Goal: Transaction & Acquisition: Purchase product/service

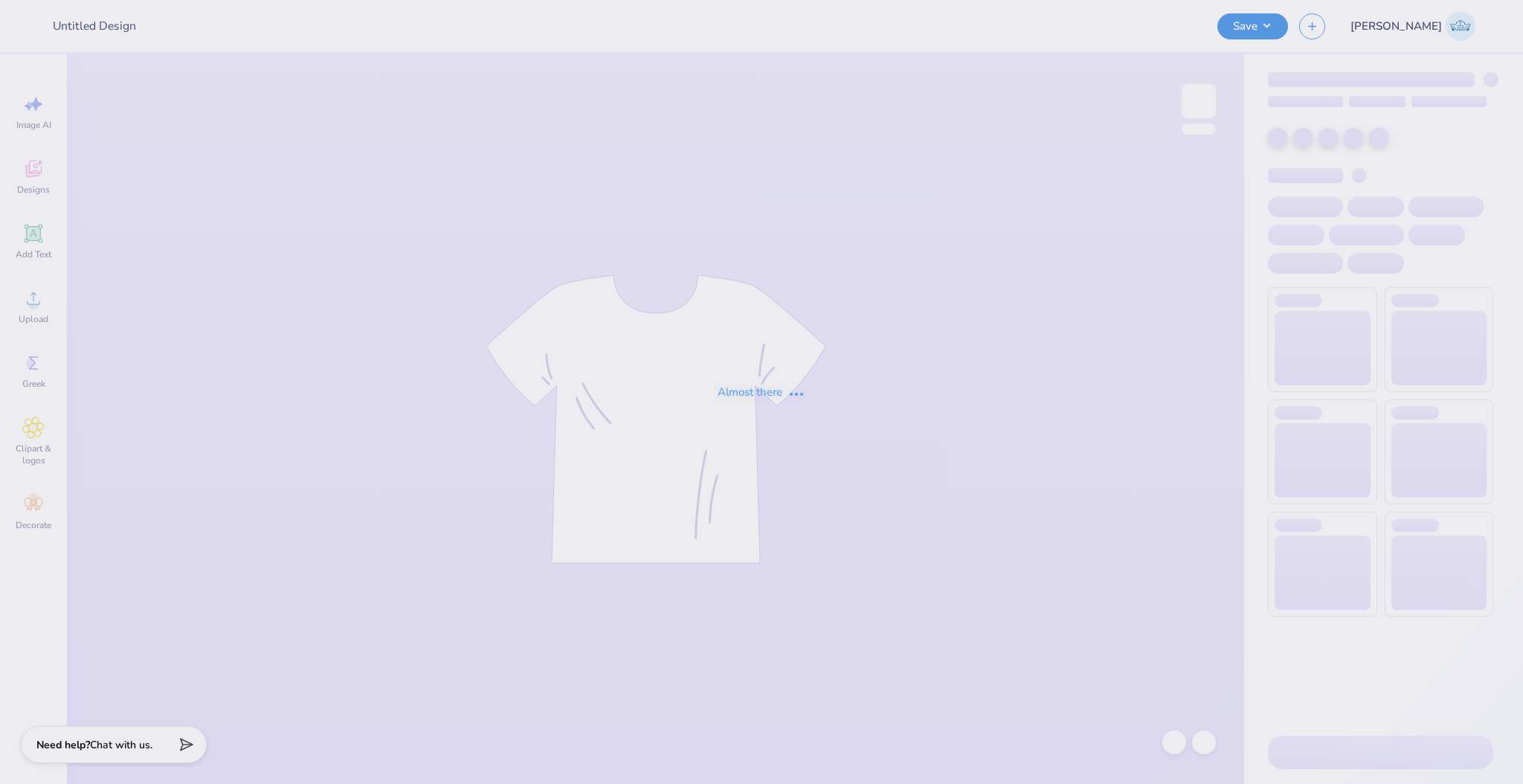
type input "sweatshirt"
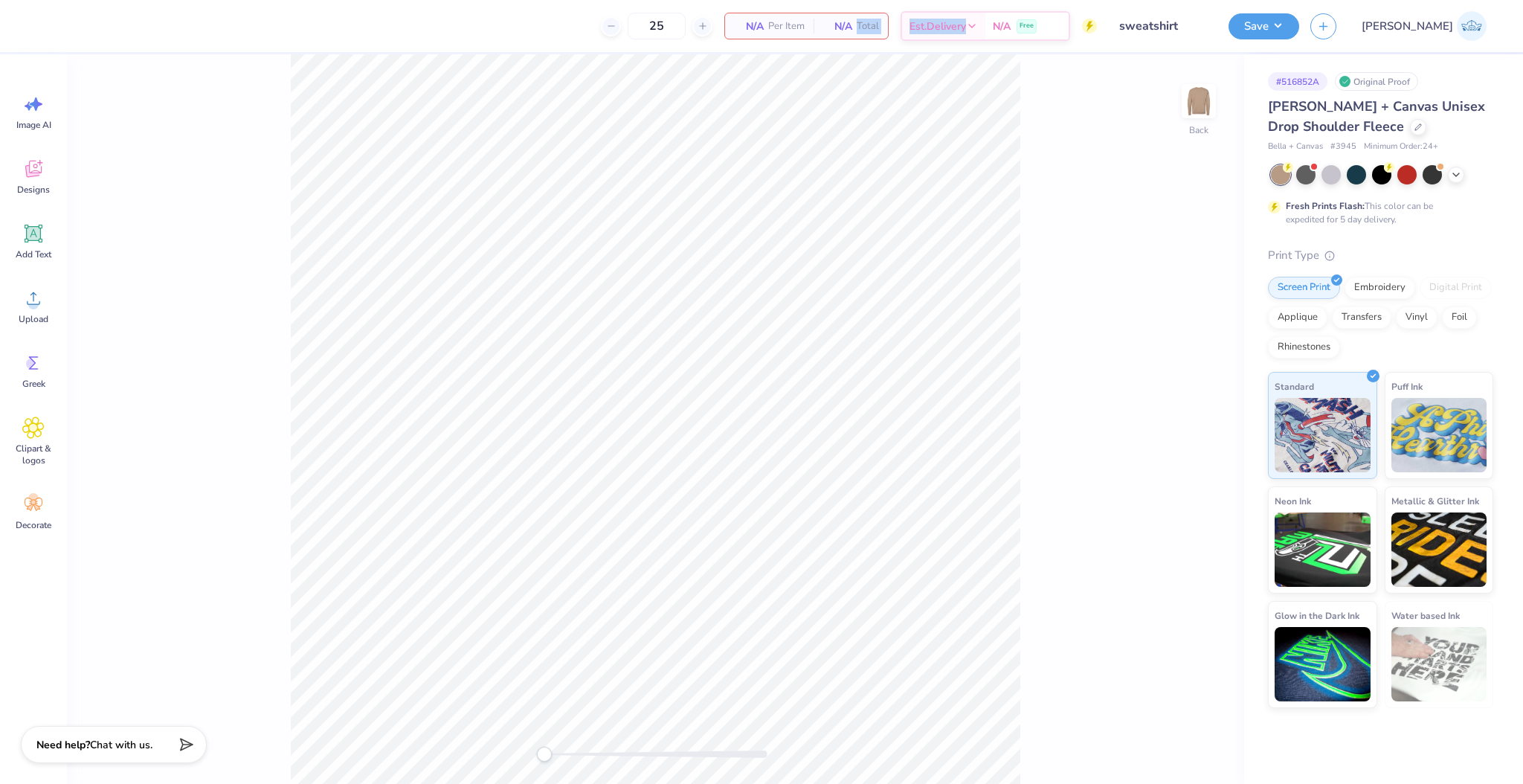
drag, startPoint x: 1046, startPoint y: 27, endPoint x: 848, endPoint y: 18, distance: 198.2
click at [898, 27] on div "25 N/A Per Item N/A Total Est. Delivery N/A Free" at bounding box center [568, 26] width 1056 height 52
click at [804, 18] on span "Per Item" at bounding box center [787, 26] width 37 height 16
click at [36, 256] on span "Add Text" at bounding box center [33, 254] width 36 height 12
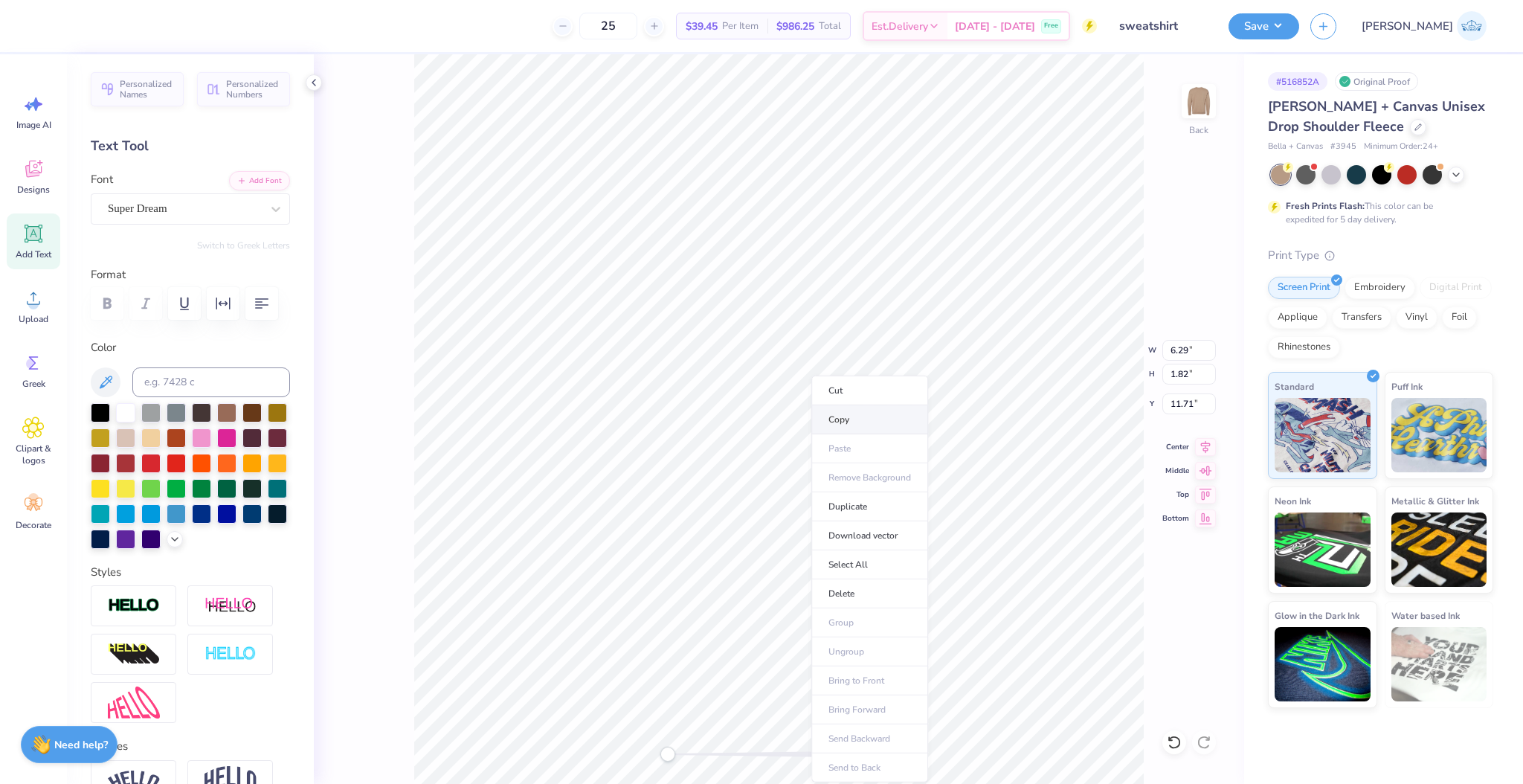
click at [840, 420] on li "Copy" at bounding box center [869, 420] width 117 height 29
click at [1202, 99] on img at bounding box center [1198, 100] width 59 height 59
click at [841, 379] on li "Paste" at bounding box center [862, 371] width 117 height 29
click at [1379, 288] on div "Embroidery" at bounding box center [1379, 285] width 71 height 23
